Goal: Information Seeking & Learning: Learn about a topic

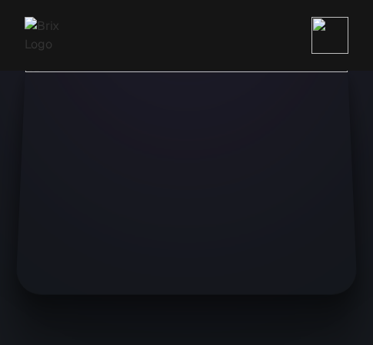
scroll to position [230, 0]
